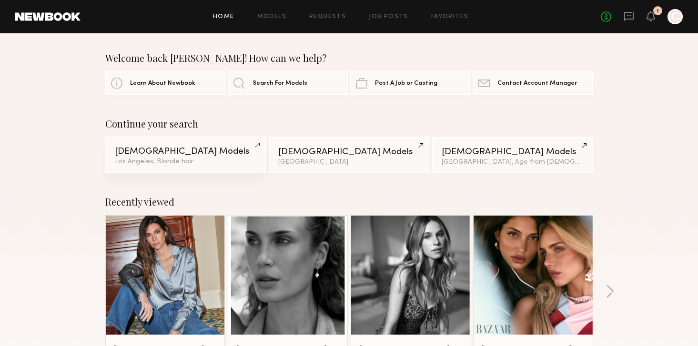
click at [188, 151] on div "[DEMOGRAPHIC_DATA] Models" at bounding box center [185, 151] width 141 height 9
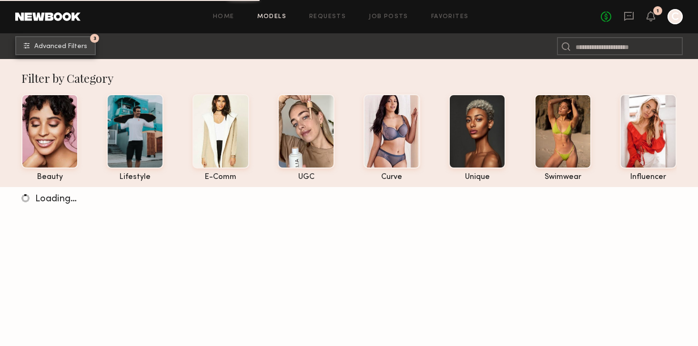
click at [64, 47] on span "Advanced Filters" at bounding box center [60, 46] width 53 height 7
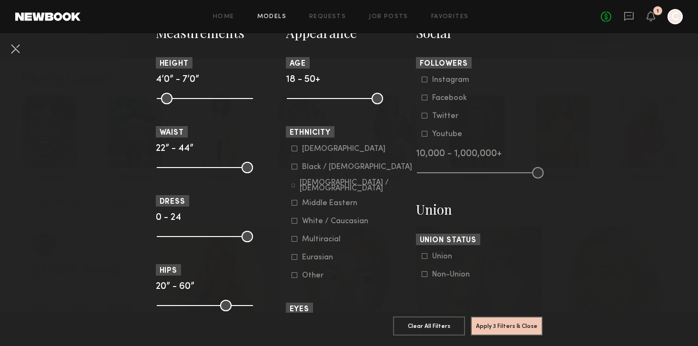
scroll to position [441, 0]
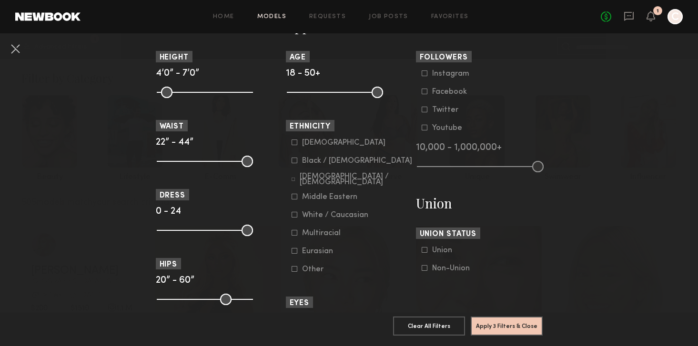
click at [311, 182] on div "Hispanic / Latino" at bounding box center [356, 179] width 112 height 11
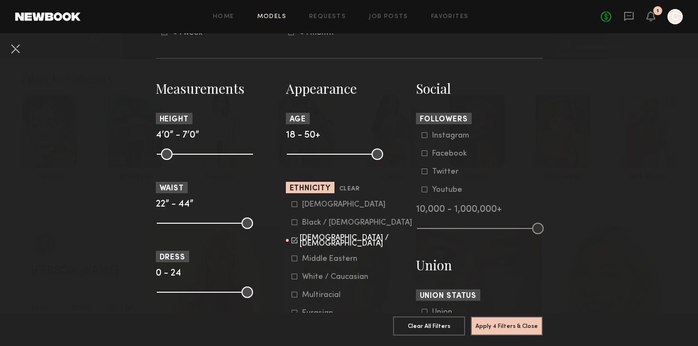
scroll to position [368, 0]
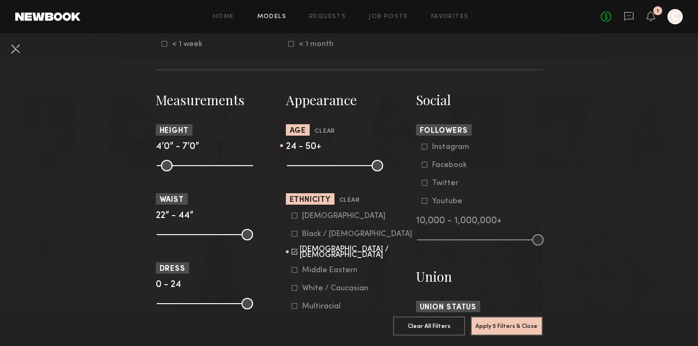
drag, startPoint x: 297, startPoint y: 167, endPoint x: 307, endPoint y: 168, distance: 10.0
type input "**"
click at [307, 168] on input "range" at bounding box center [335, 165] width 96 height 11
drag, startPoint x: 376, startPoint y: 164, endPoint x: 365, endPoint y: 164, distance: 11.0
type input "**"
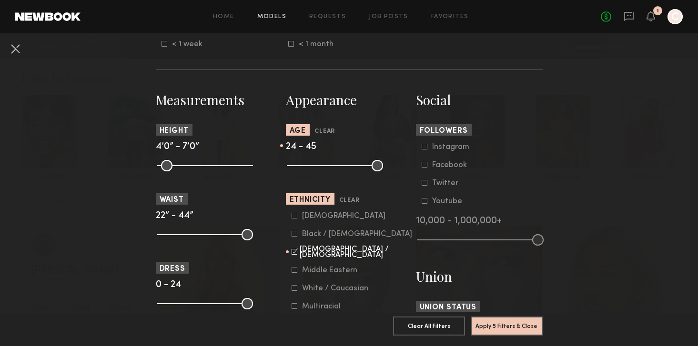
click at [365, 164] on input "range" at bounding box center [335, 165] width 96 height 11
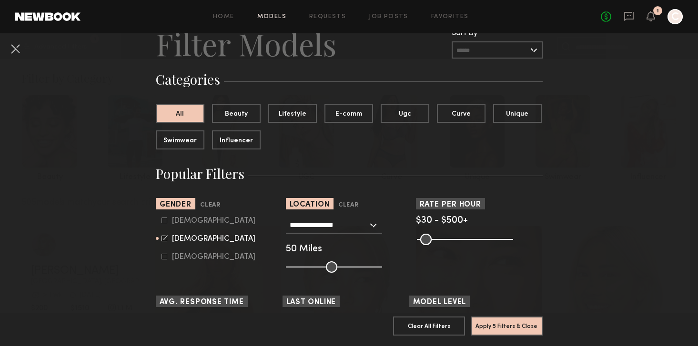
scroll to position [39, 0]
click at [487, 331] on button "Apply 5 Filters & Close" at bounding box center [507, 325] width 72 height 19
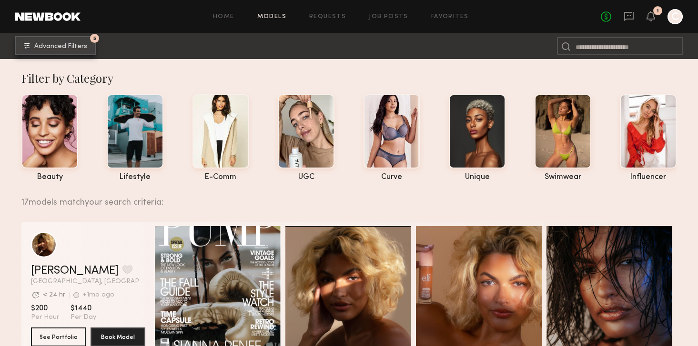
click at [85, 51] on button "5 Advanced Filters" at bounding box center [55, 45] width 80 height 19
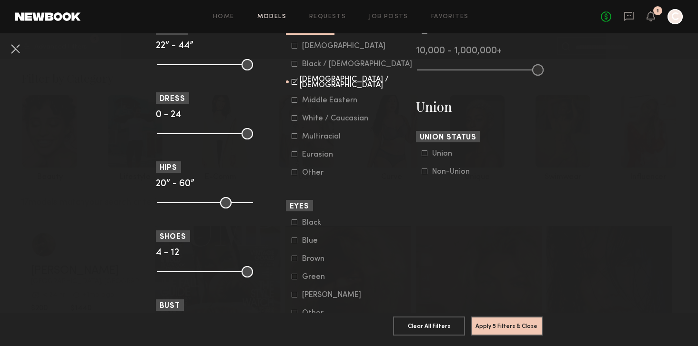
scroll to position [737, 0]
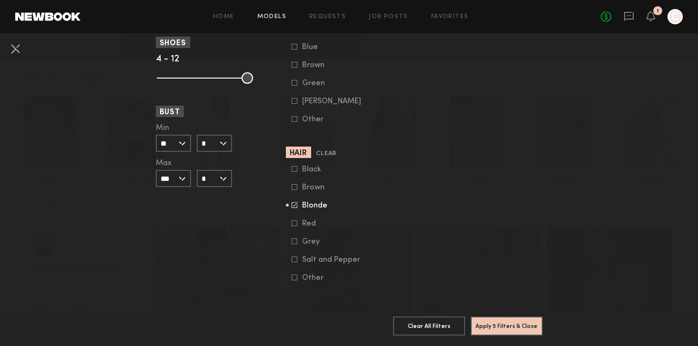
click at [296, 206] on icon at bounding box center [294, 205] width 6 height 6
click at [511, 324] on button "Apply 4 Filters & Close" at bounding box center [507, 325] width 72 height 19
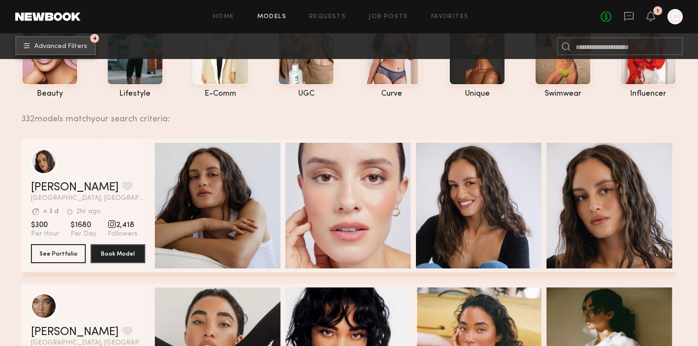
scroll to position [93, 0]
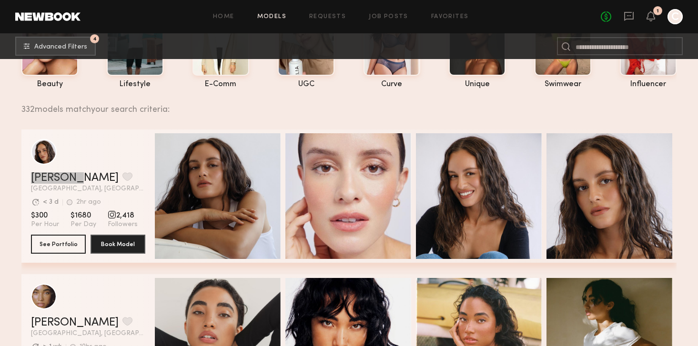
drag, startPoint x: 58, startPoint y: 179, endPoint x: 572, endPoint y: 3, distance: 542.7
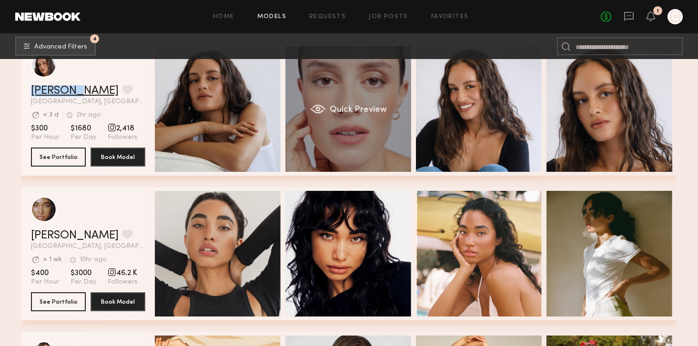
scroll to position [184, 0]
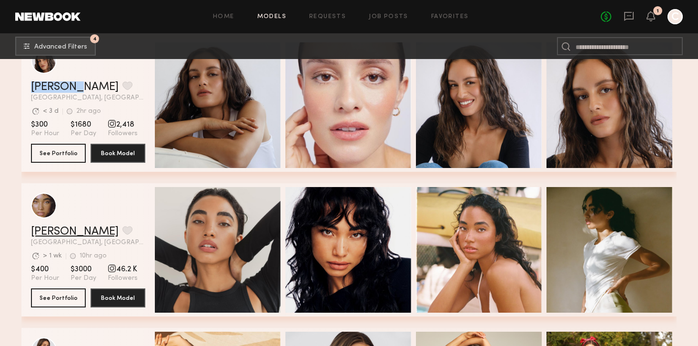
click at [70, 231] on link "[PERSON_NAME]" at bounding box center [75, 231] width 88 height 11
click at [70, 236] on link "[PERSON_NAME]" at bounding box center [75, 231] width 88 height 11
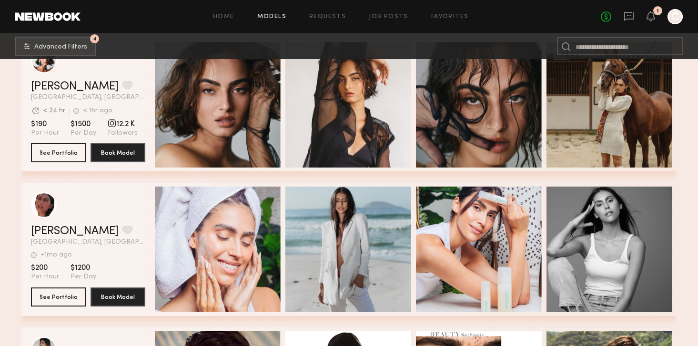
scroll to position [906, 0]
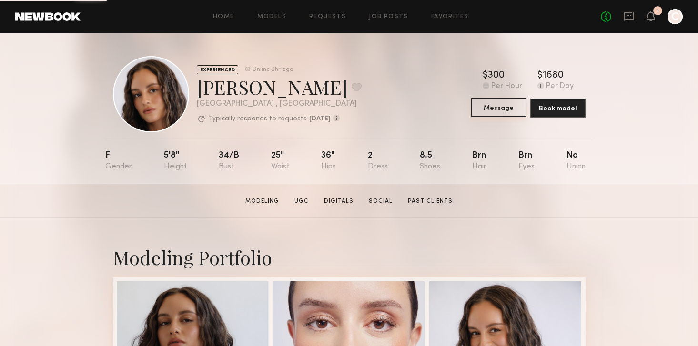
click at [508, 108] on button "Message" at bounding box center [498, 107] width 55 height 19
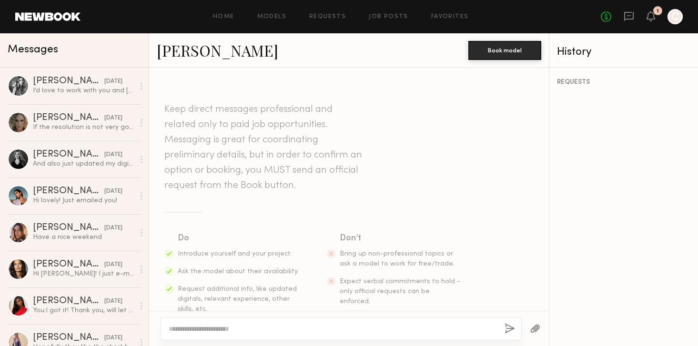
click at [241, 330] on textarea at bounding box center [333, 329] width 328 height 10
drag, startPoint x: 402, startPoint y: 331, endPoint x: 271, endPoint y: 331, distance: 131.0
click at [271, 331] on textarea "**********" at bounding box center [333, 329] width 328 height 10
drag, startPoint x: 208, startPoint y: 330, endPoint x: 476, endPoint y: 333, distance: 268.2
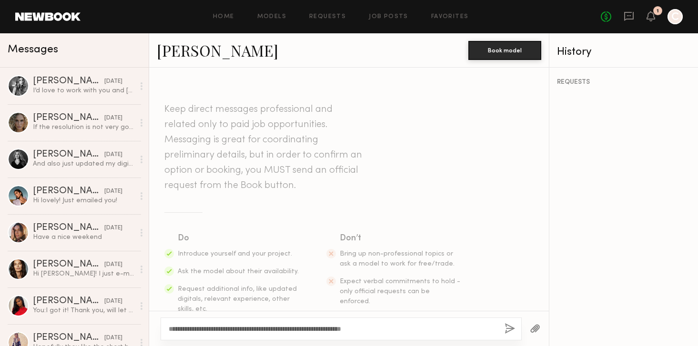
click at [476, 333] on textarea "**********" at bounding box center [333, 329] width 328 height 10
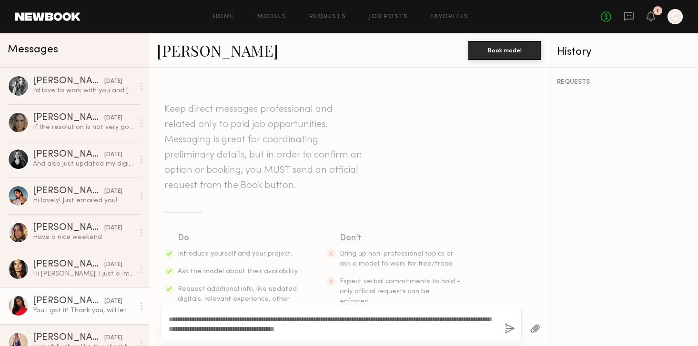
drag, startPoint x: 432, startPoint y: 332, endPoint x: 100, endPoint y: 300, distance: 333.0
click at [100, 300] on div "Messages Leigh D. 08/06/2025 I’d love to work with you and Marcus! Next week is…" at bounding box center [349, 189] width 698 height 313
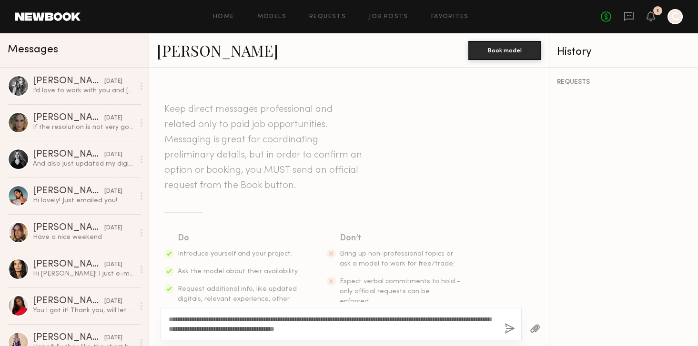
type textarea "**********"
click at [535, 326] on button "button" at bounding box center [535, 329] width 10 height 12
click at [508, 328] on button "button" at bounding box center [509, 329] width 10 height 12
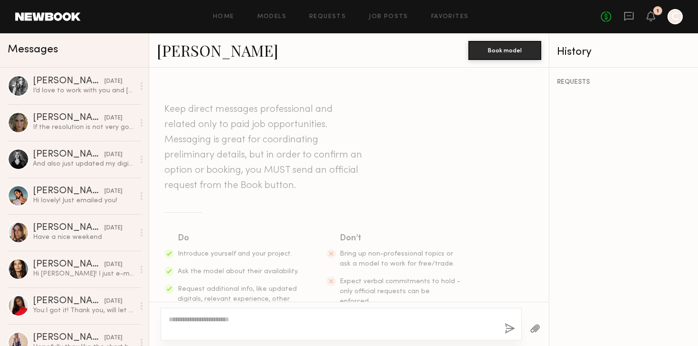
scroll to position [190, 0]
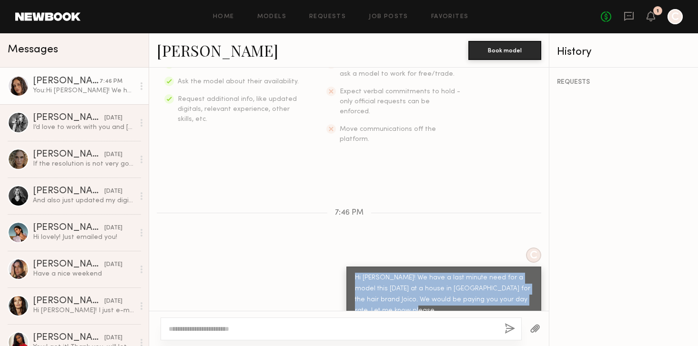
drag, startPoint x: 406, startPoint y: 293, endPoint x: 352, endPoint y: 261, distance: 62.8
click at [352, 267] on div "Hi [PERSON_NAME]! We have a last minute need for a model this [DATE] at a house…" at bounding box center [443, 295] width 195 height 56
copy div "Hi [PERSON_NAME]! We have a last minute need for a model this [DATE] at a house…"
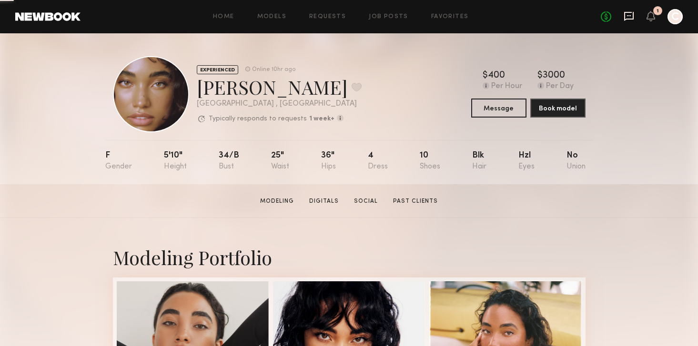
click at [632, 16] on icon at bounding box center [628, 16] width 10 height 10
click at [487, 105] on button "Message" at bounding box center [498, 107] width 55 height 19
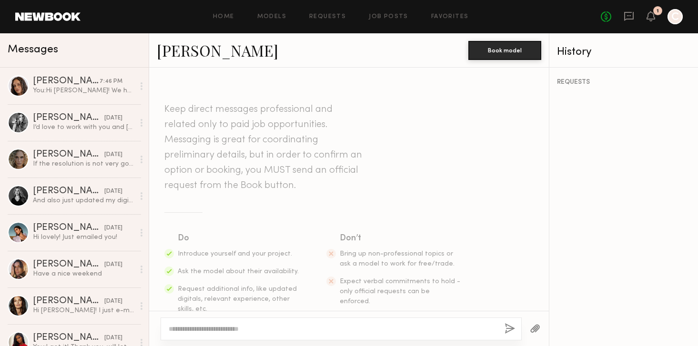
click at [241, 329] on textarea at bounding box center [333, 329] width 328 height 10
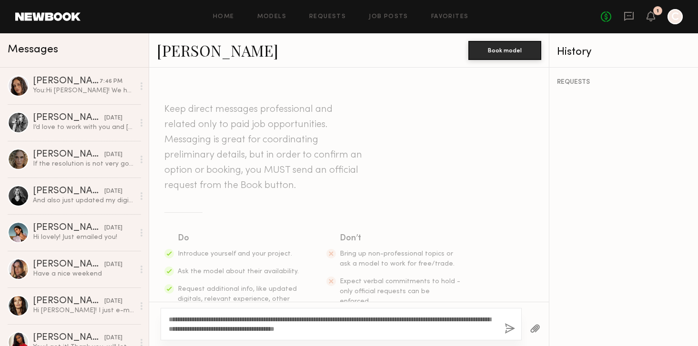
drag, startPoint x: 194, startPoint y: 319, endPoint x: 178, endPoint y: 321, distance: 15.8
click at [178, 321] on textarea "**********" at bounding box center [333, 324] width 328 height 19
click at [180, 321] on textarea "**********" at bounding box center [333, 324] width 328 height 19
drag, startPoint x: 422, startPoint y: 330, endPoint x: 390, endPoint y: 331, distance: 32.4
click at [390, 331] on textarea "**********" at bounding box center [333, 324] width 328 height 19
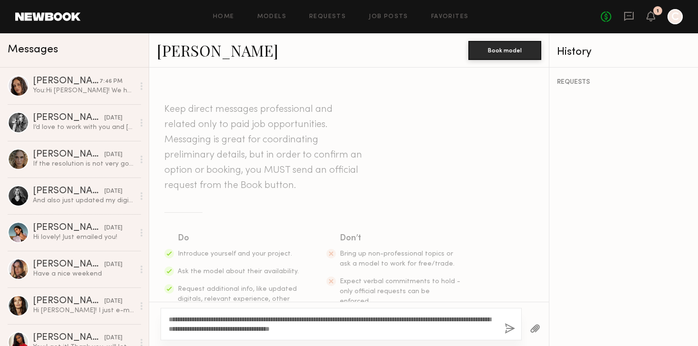
type textarea "**********"
click at [510, 328] on button "button" at bounding box center [509, 329] width 10 height 12
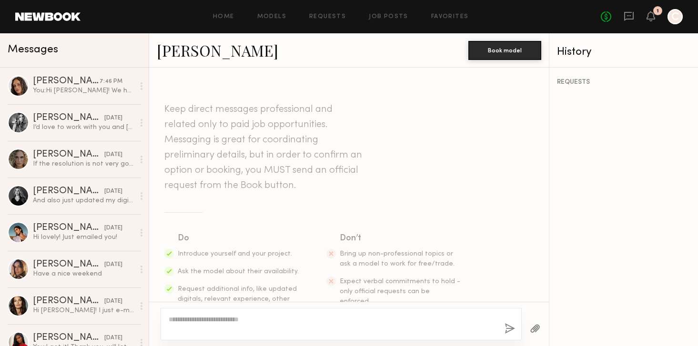
scroll to position [190, 0]
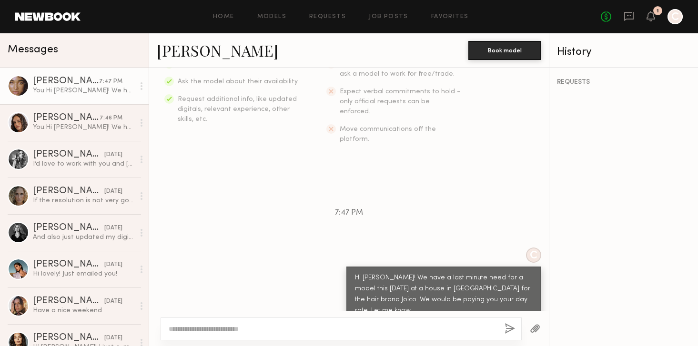
drag, startPoint x: 386, startPoint y: 293, endPoint x: 345, endPoint y: 256, distance: 55.3
click at [345, 256] on div "C Hi [PERSON_NAME]! We have a last minute need for a model this [DATE] at a hou…" at bounding box center [349, 285] width 400 height 75
copy div "Hi [PERSON_NAME]! We have a last minute need for a model this [DATE] at a house…"
